Goal: Download file/media

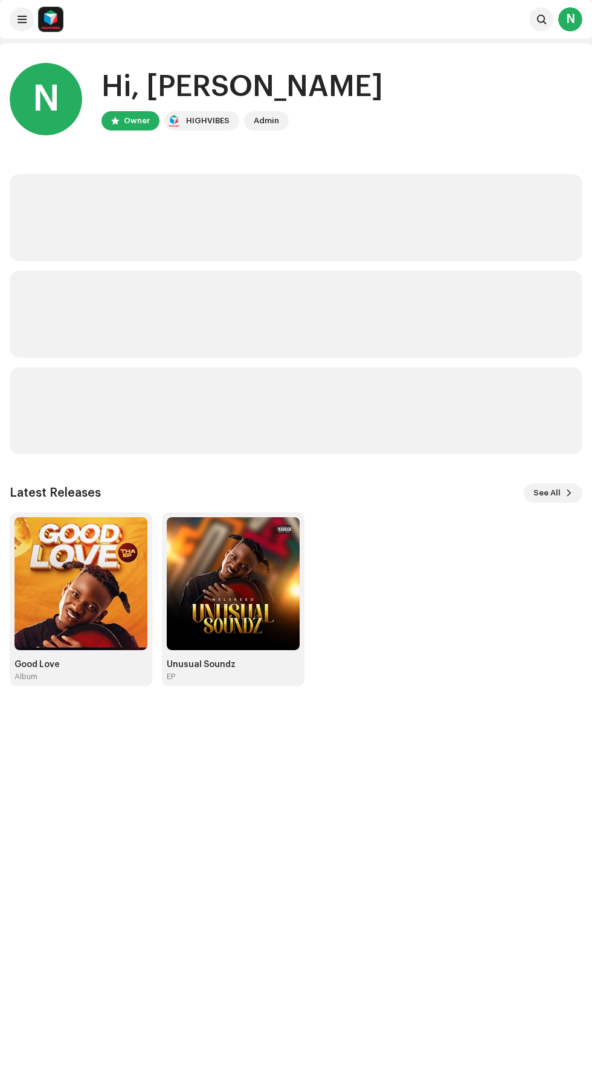
click at [274, 595] on img at bounding box center [233, 583] width 133 height 133
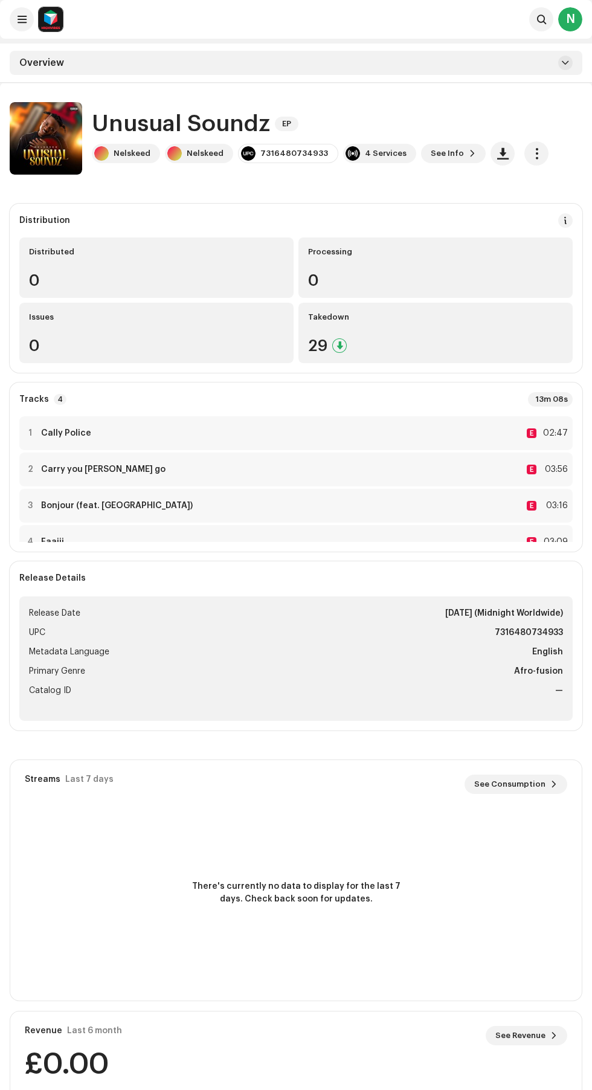
click at [497, 153] on span "button" at bounding box center [502, 154] width 11 height 10
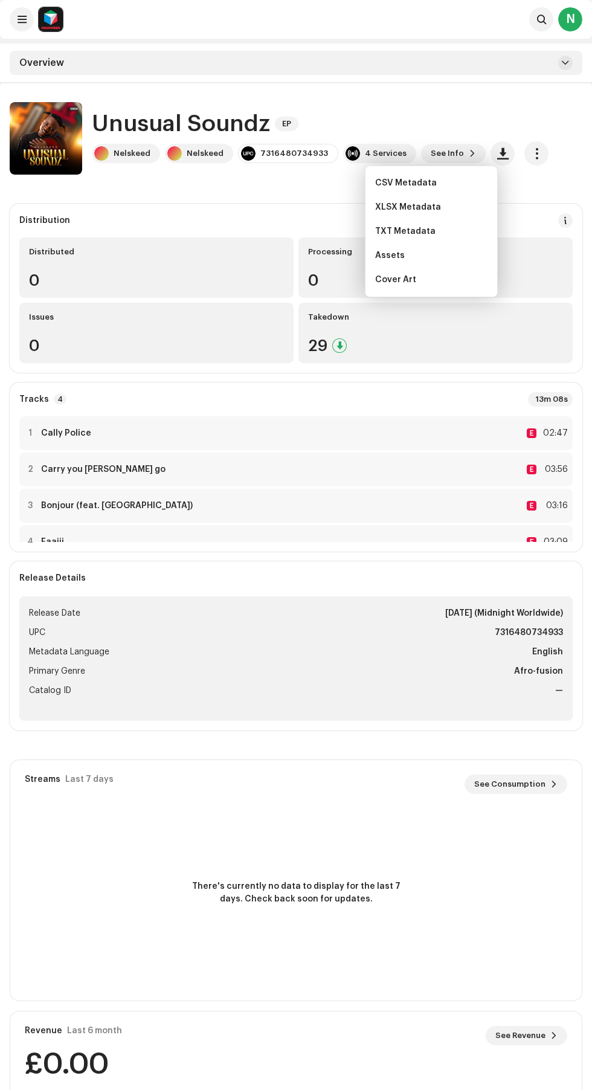
click at [451, 287] on div "Cover Art" at bounding box center [431, 280] width 122 height 24
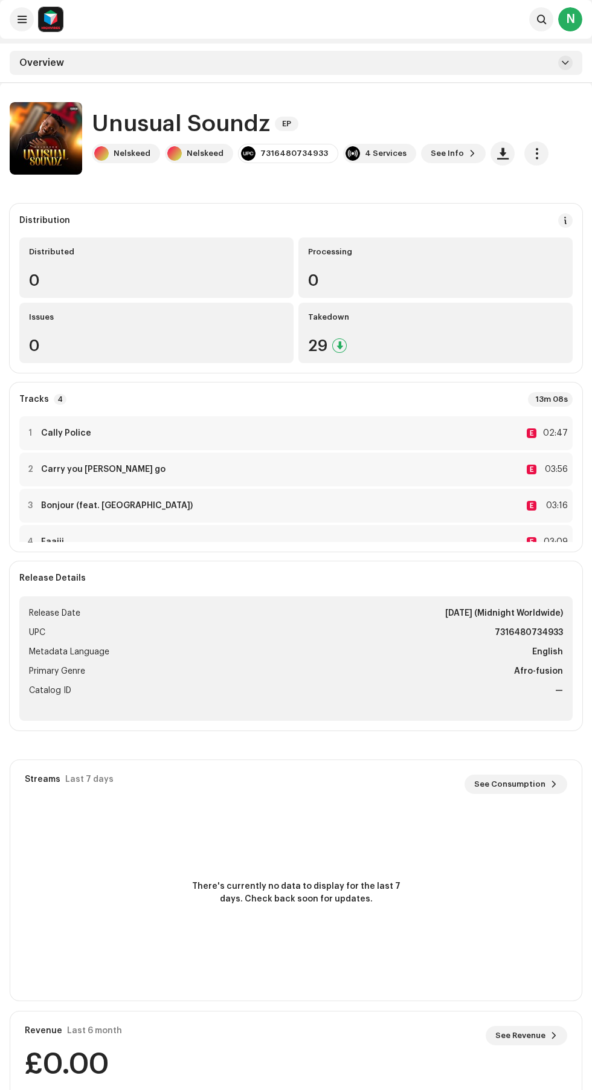
click at [531, 153] on span "button" at bounding box center [536, 154] width 11 height 10
click at [335, 205] on div "Distribution Distributed 0 Processing 0 Issues 0 Takedown 29" at bounding box center [296, 288] width 573 height 169
click at [490, 69] on div "Overview" at bounding box center [296, 63] width 573 height 24
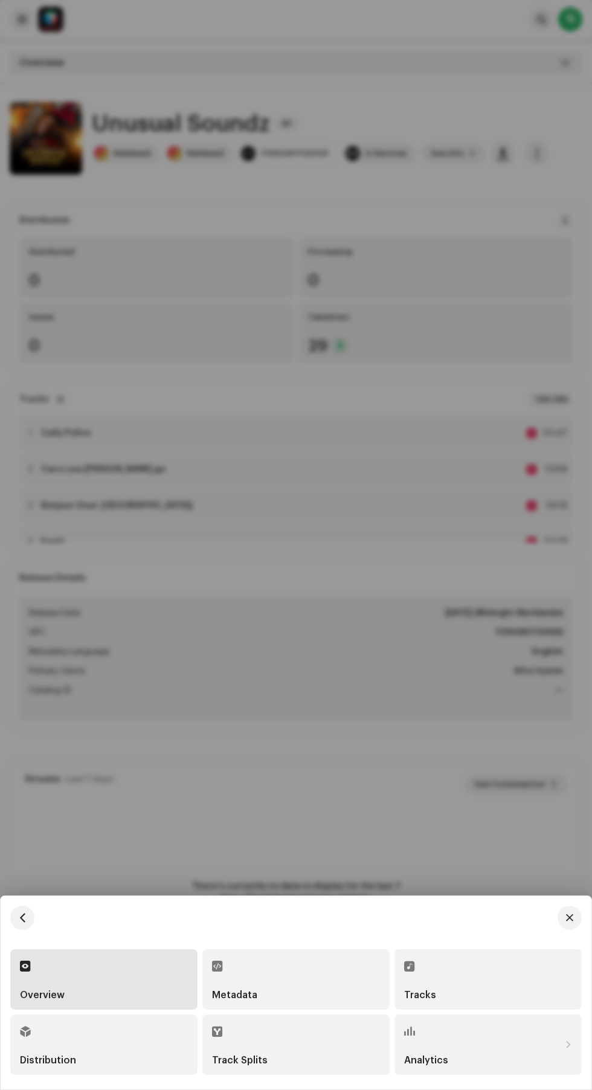
click at [499, 994] on div "Tracks" at bounding box center [488, 996] width 168 height 10
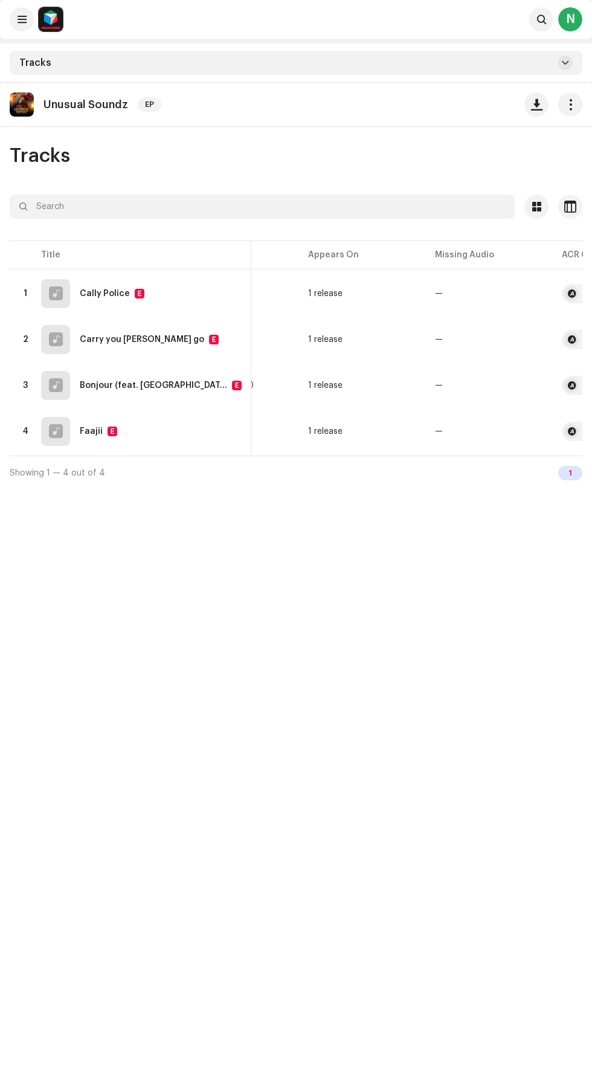
scroll to position [0, 417]
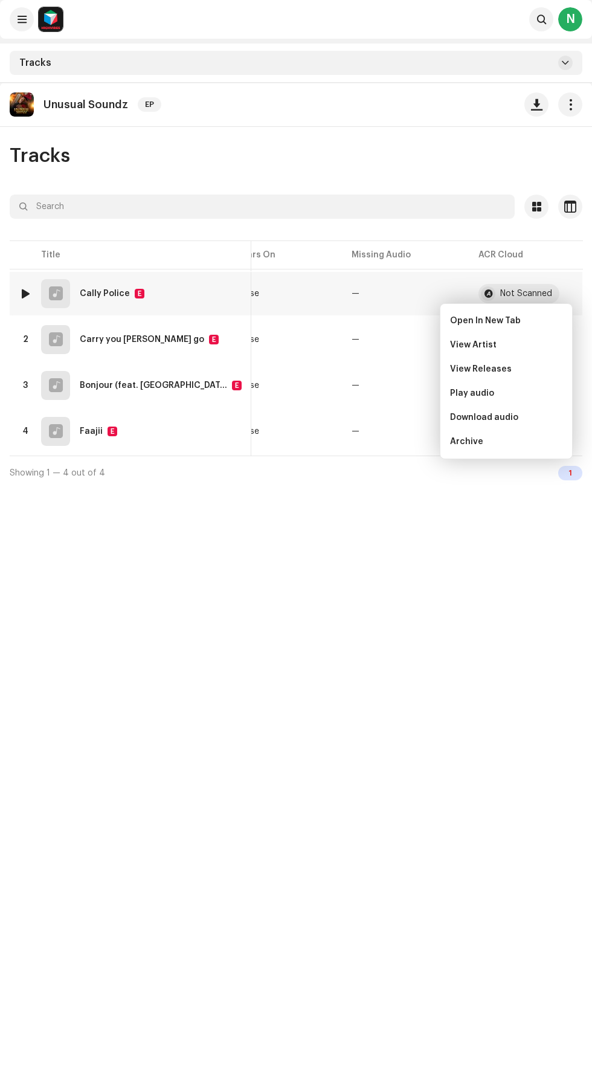
click at [537, 418] on div "Download audio" at bounding box center [506, 418] width 112 height 10
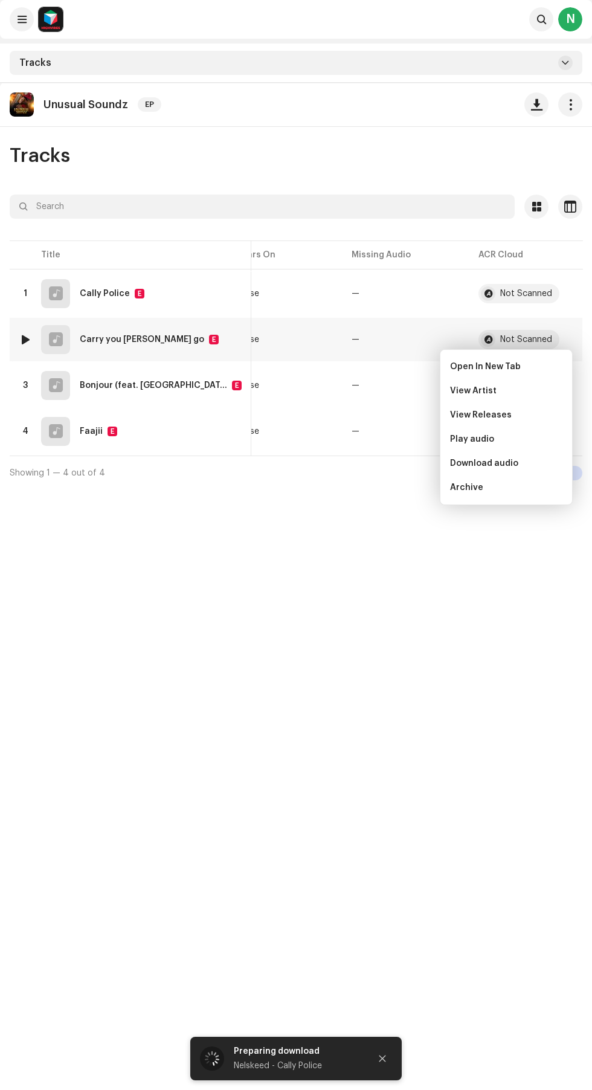
click at [532, 464] on div "Download audio" at bounding box center [506, 464] width 112 height 10
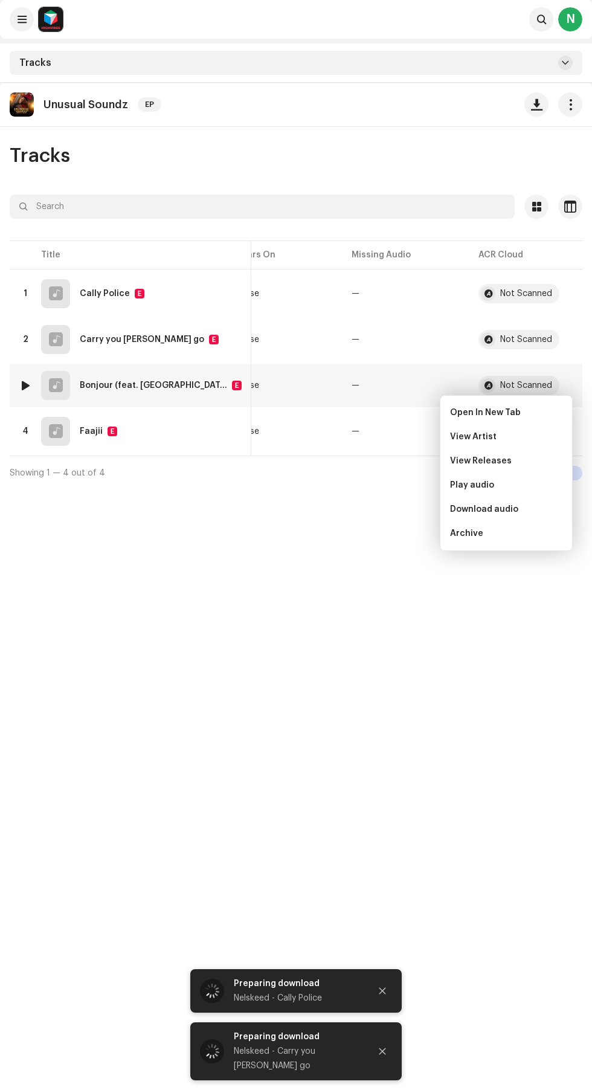
click at [528, 487] on div "Play audio" at bounding box center [506, 485] width 112 height 10
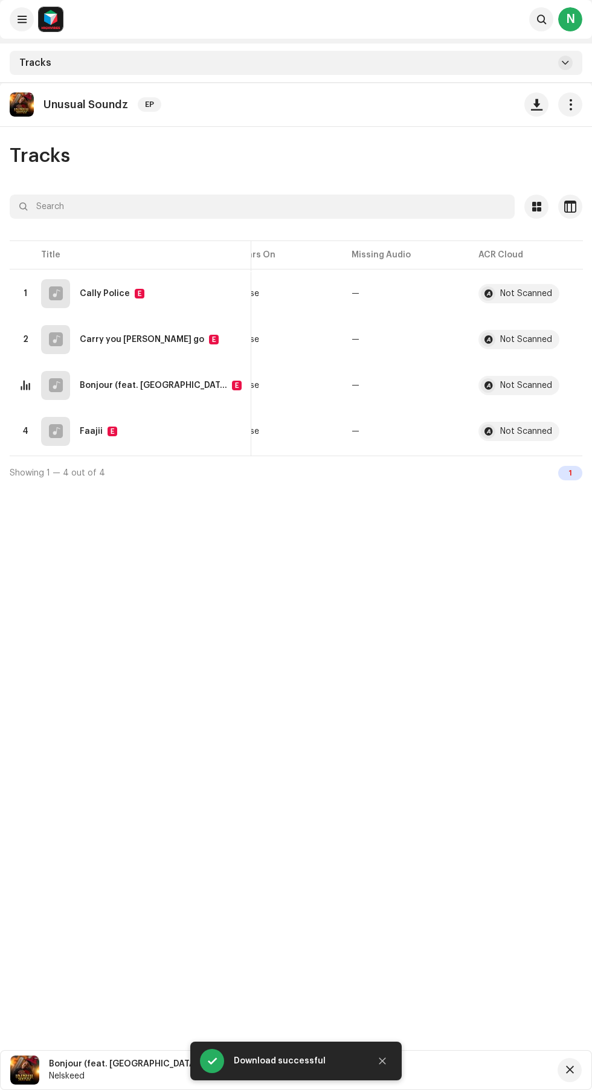
click at [216, 1068] on span at bounding box center [219, 1071] width 7 height 10
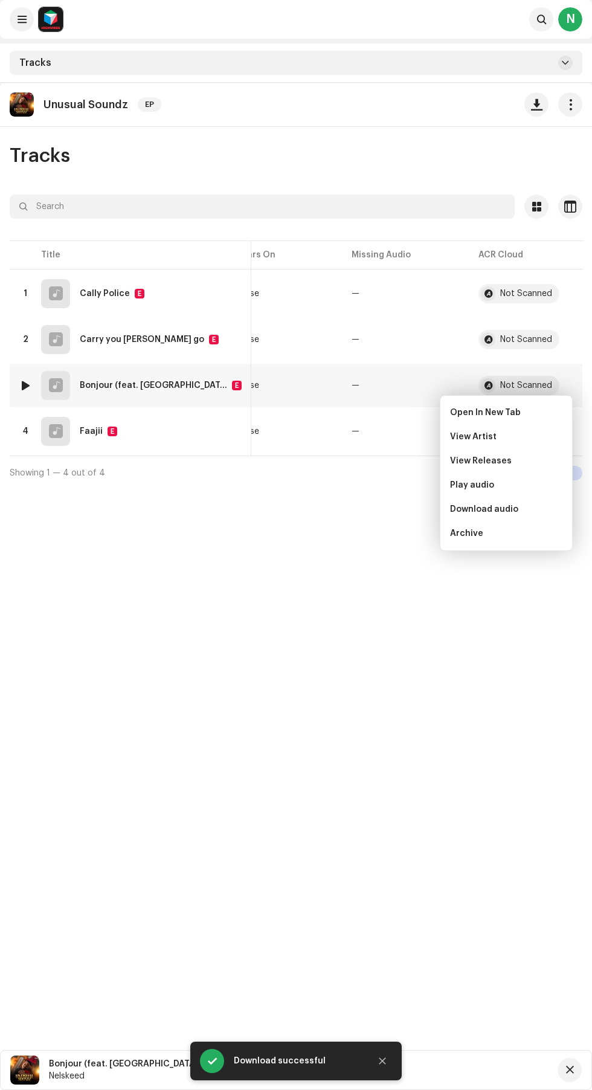
click at [512, 509] on span "Download audio" at bounding box center [484, 510] width 68 height 10
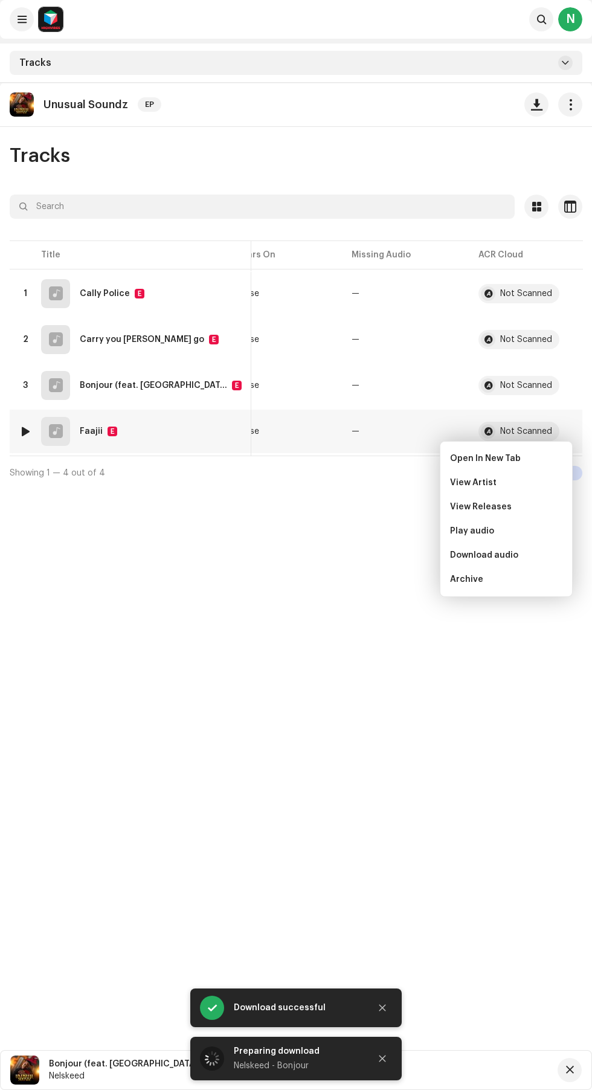
click at [529, 571] on div "Archive" at bounding box center [506, 579] width 122 height 24
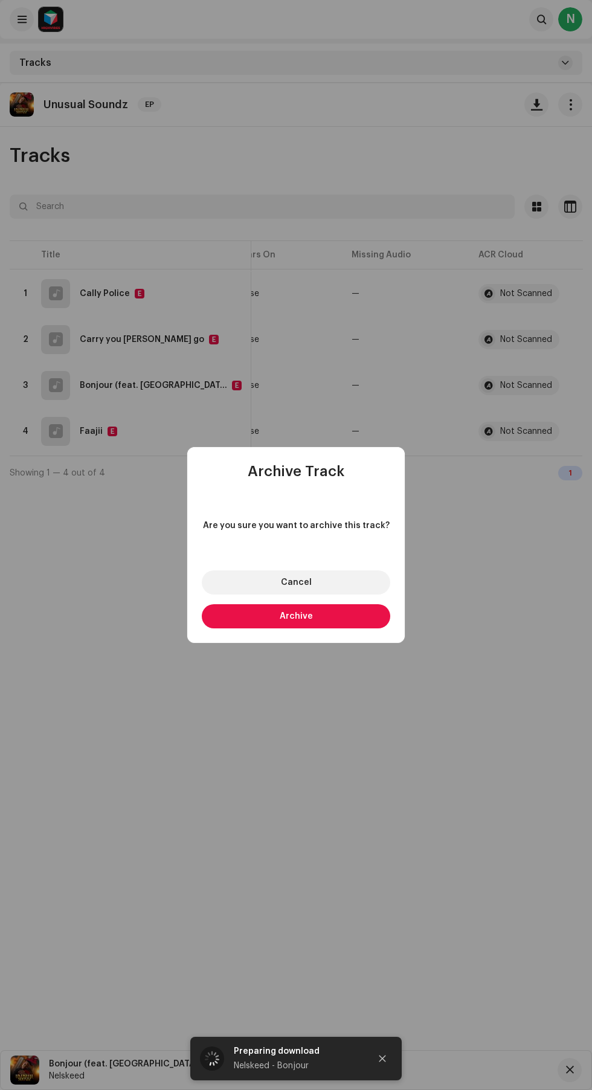
click at [351, 577] on button "Cancel" at bounding box center [296, 583] width 189 height 24
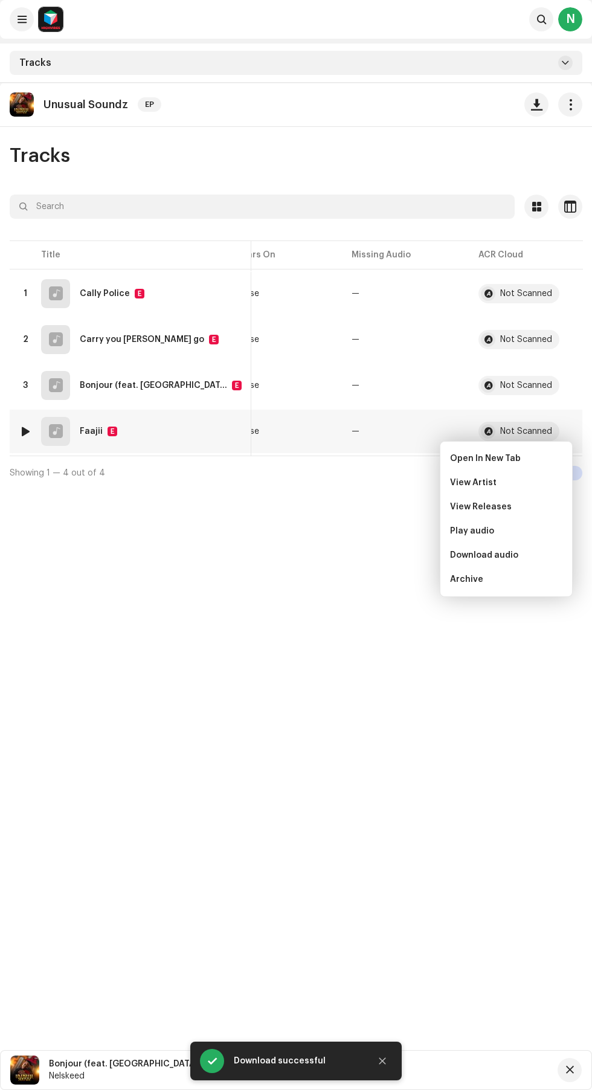
click at [529, 535] on div "Play audio" at bounding box center [506, 531] width 112 height 10
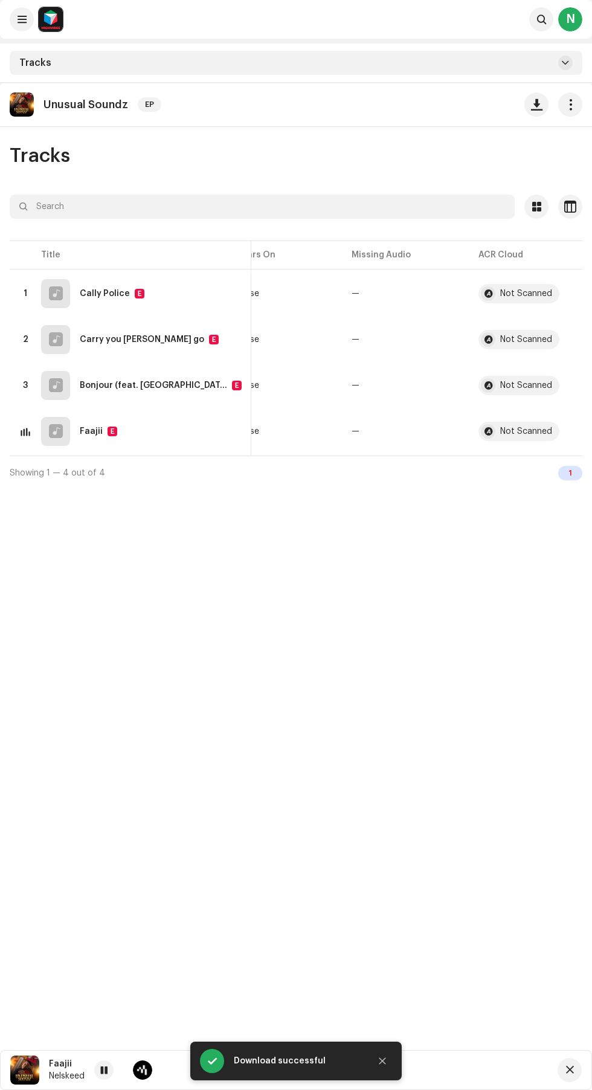
click at [92, 1078] on div "Faajii Nelskeed 00:01 03:09" at bounding box center [296, 1070] width 592 height 40
click at [106, 1070] on span at bounding box center [103, 1071] width 7 height 10
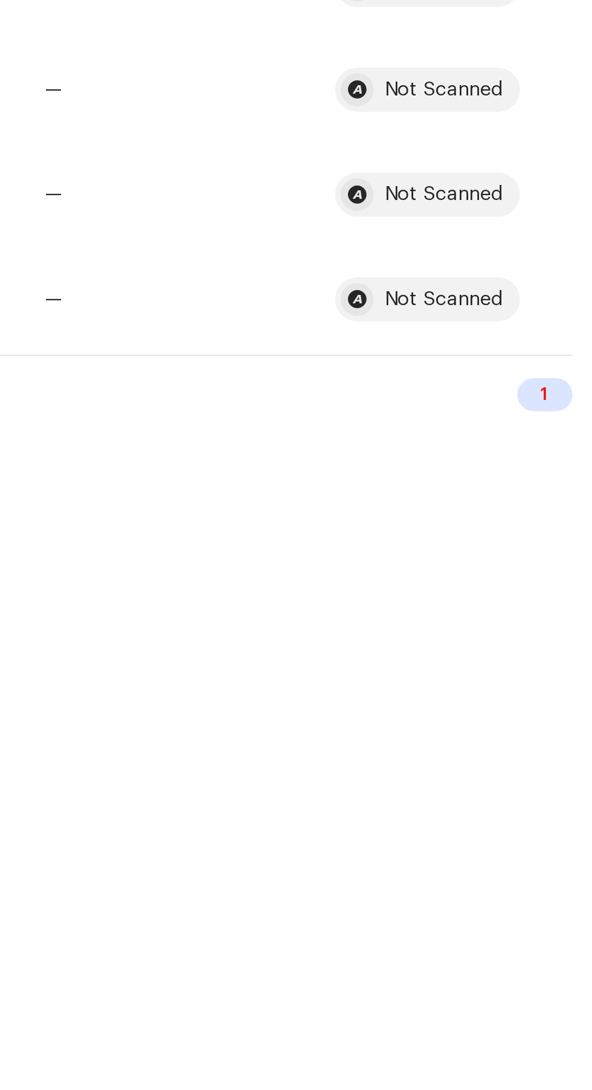
scroll to position [0, 0]
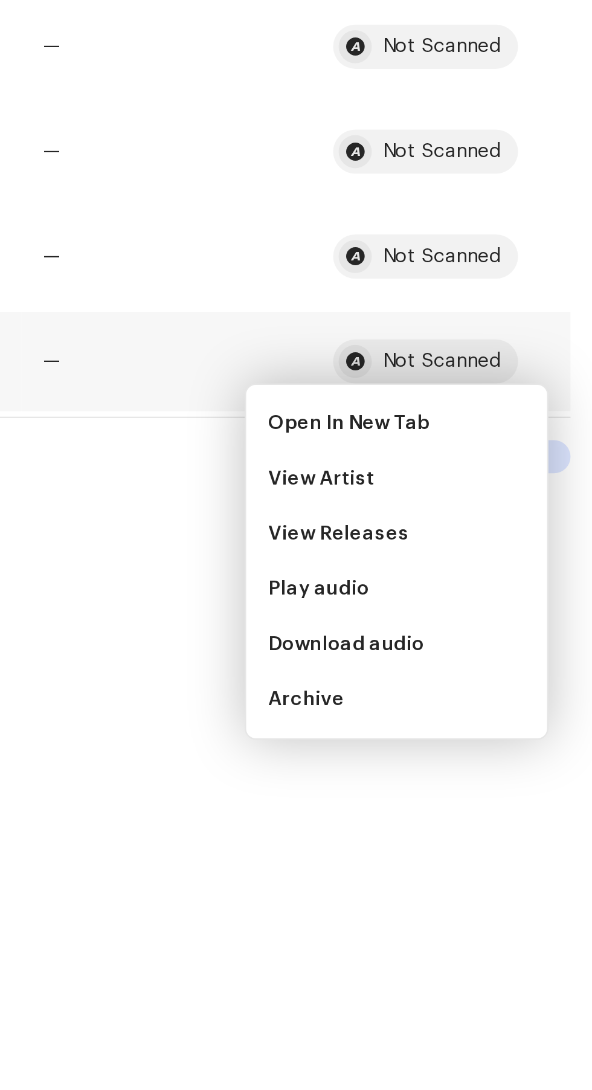
click at [509, 554] on span "Download audio" at bounding box center [484, 556] width 68 height 10
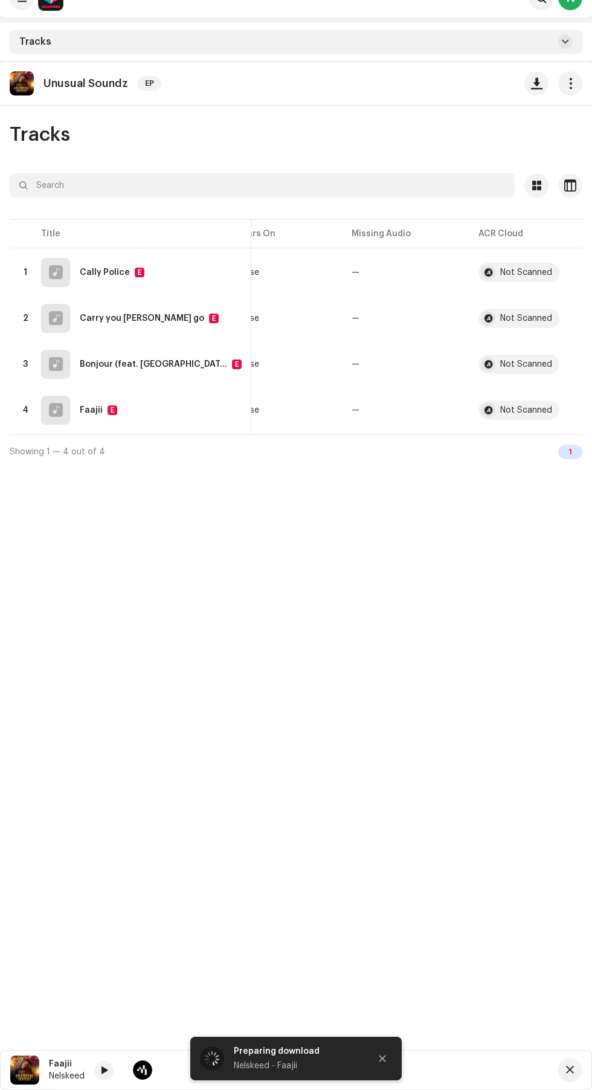
scroll to position [18, 0]
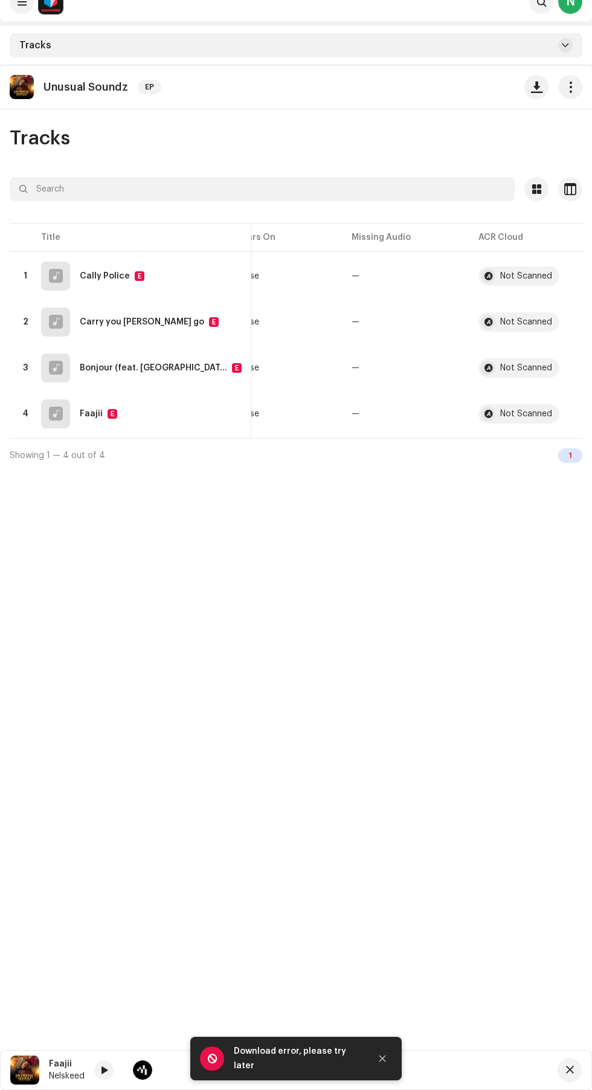
click at [389, 1075] on div "Download error, please try later" at bounding box center [296, 1059] width 212 height 44
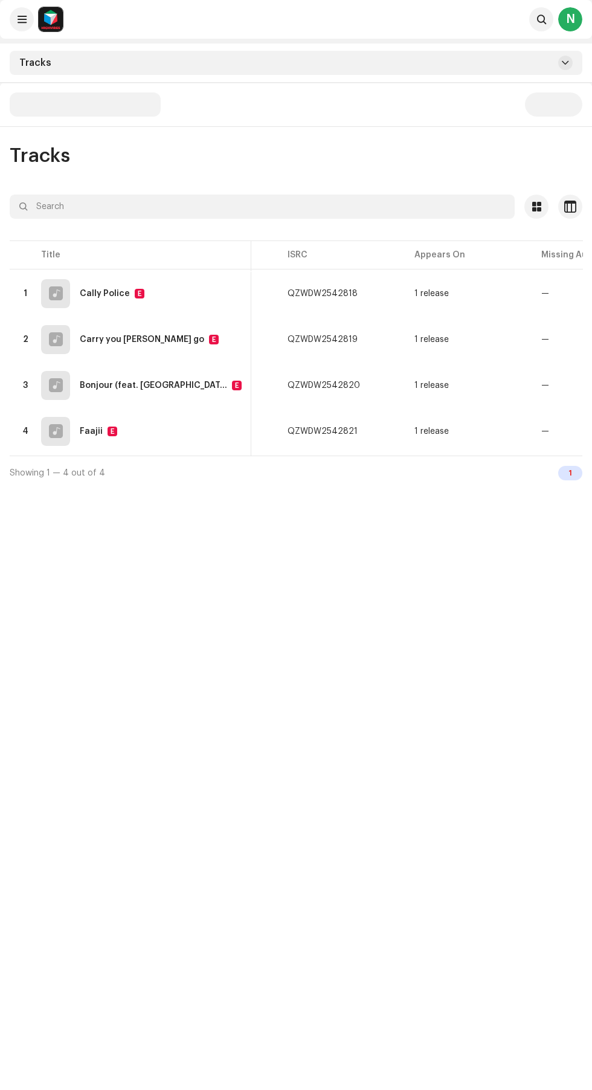
scroll to position [0, 417]
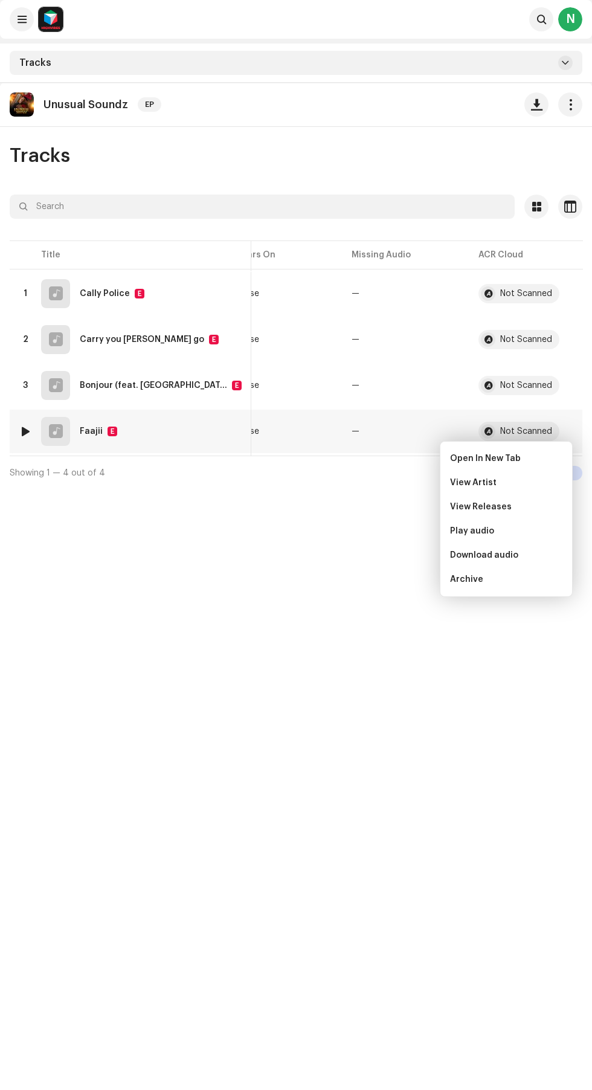
click at [512, 555] on span "Download audio" at bounding box center [484, 556] width 68 height 10
